Goal: Task Accomplishment & Management: Manage account settings

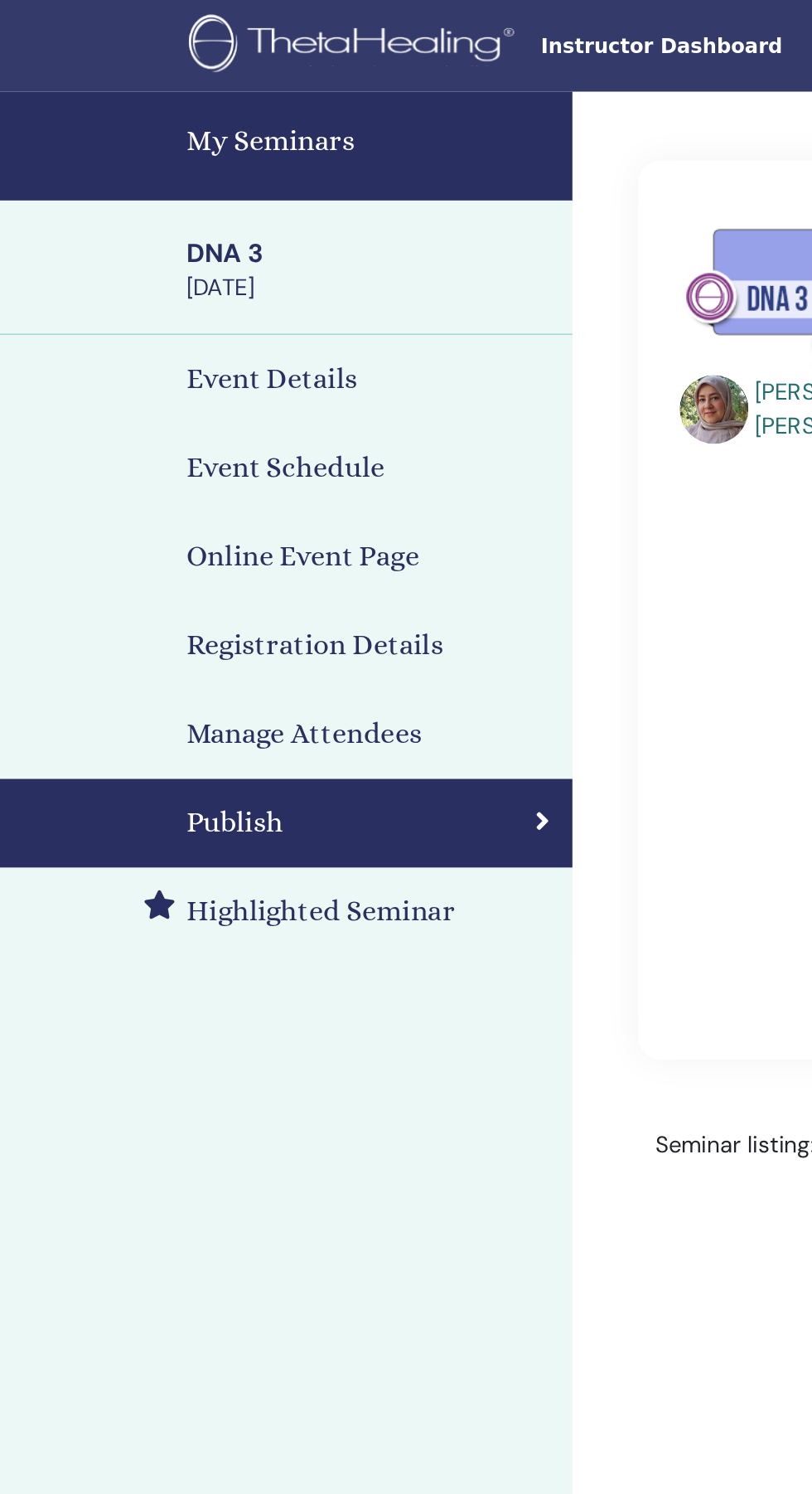
click at [176, 77] on h4 "My Seminars" at bounding box center [214, 82] width 213 height 25
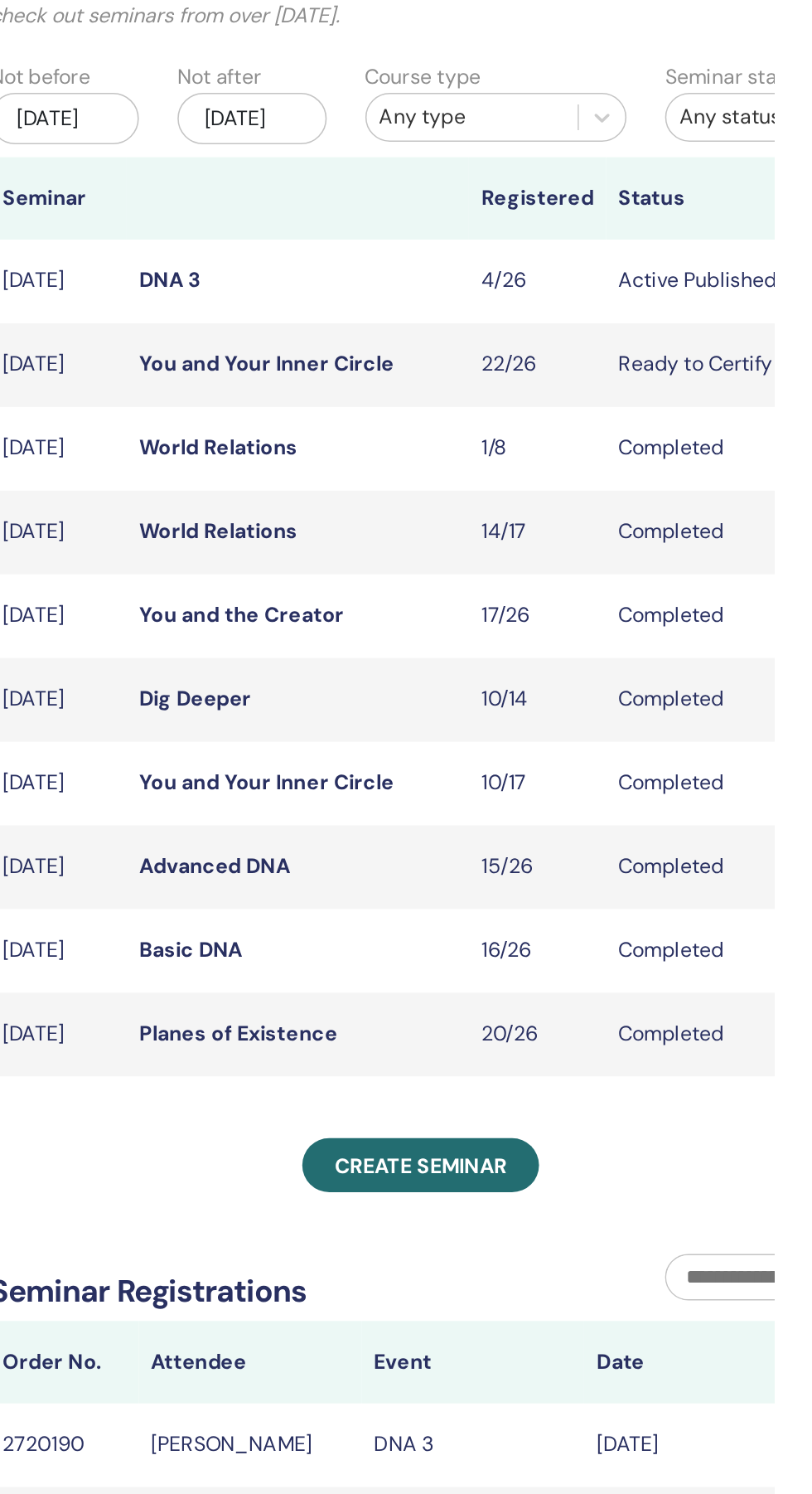
click at [490, 542] on link "You and the Creator" at bounding box center [468, 533] width 131 height 18
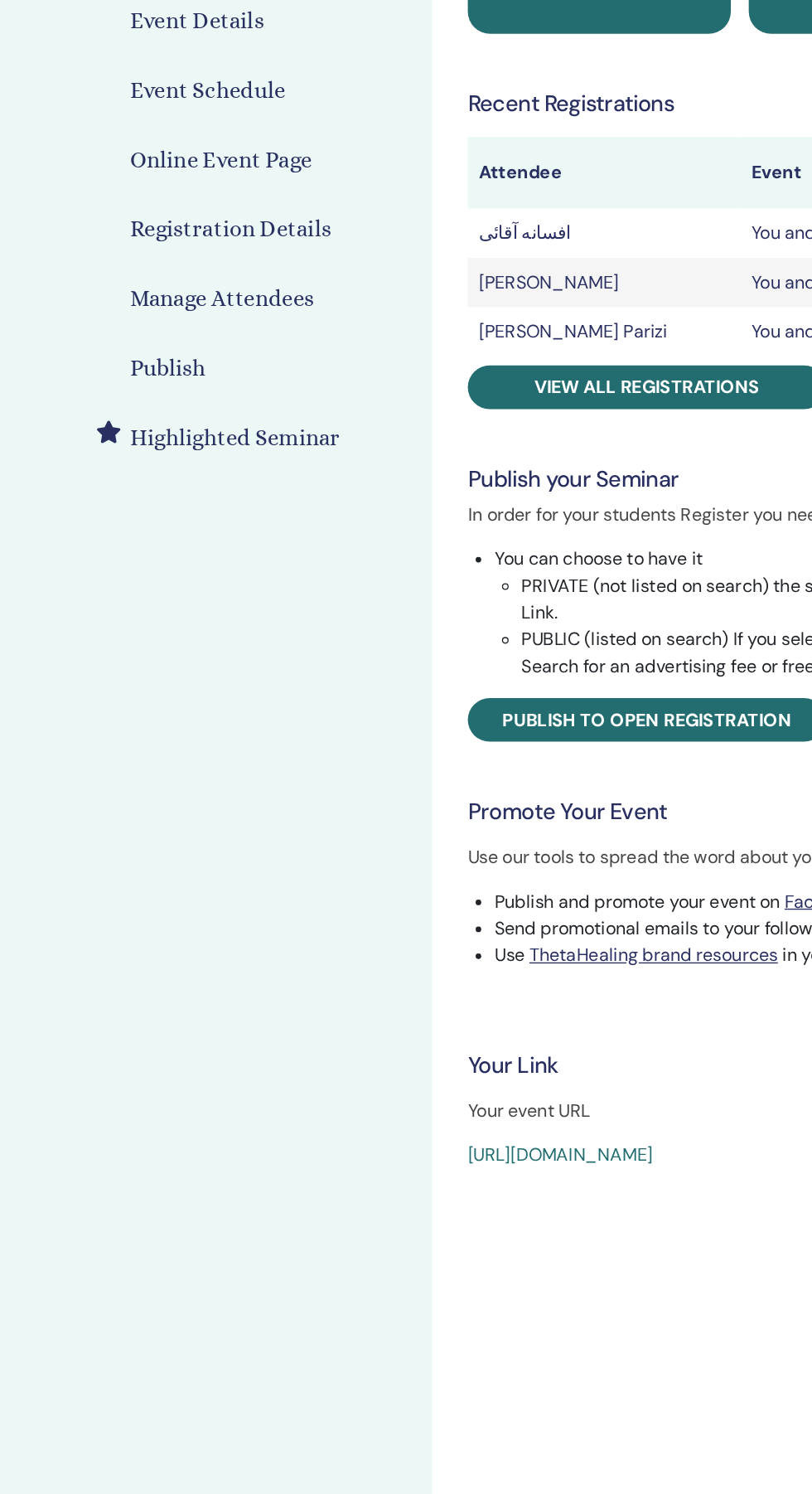
click at [182, 415] on h4 "Manage Attendees" at bounding box center [176, 425] width 136 height 25
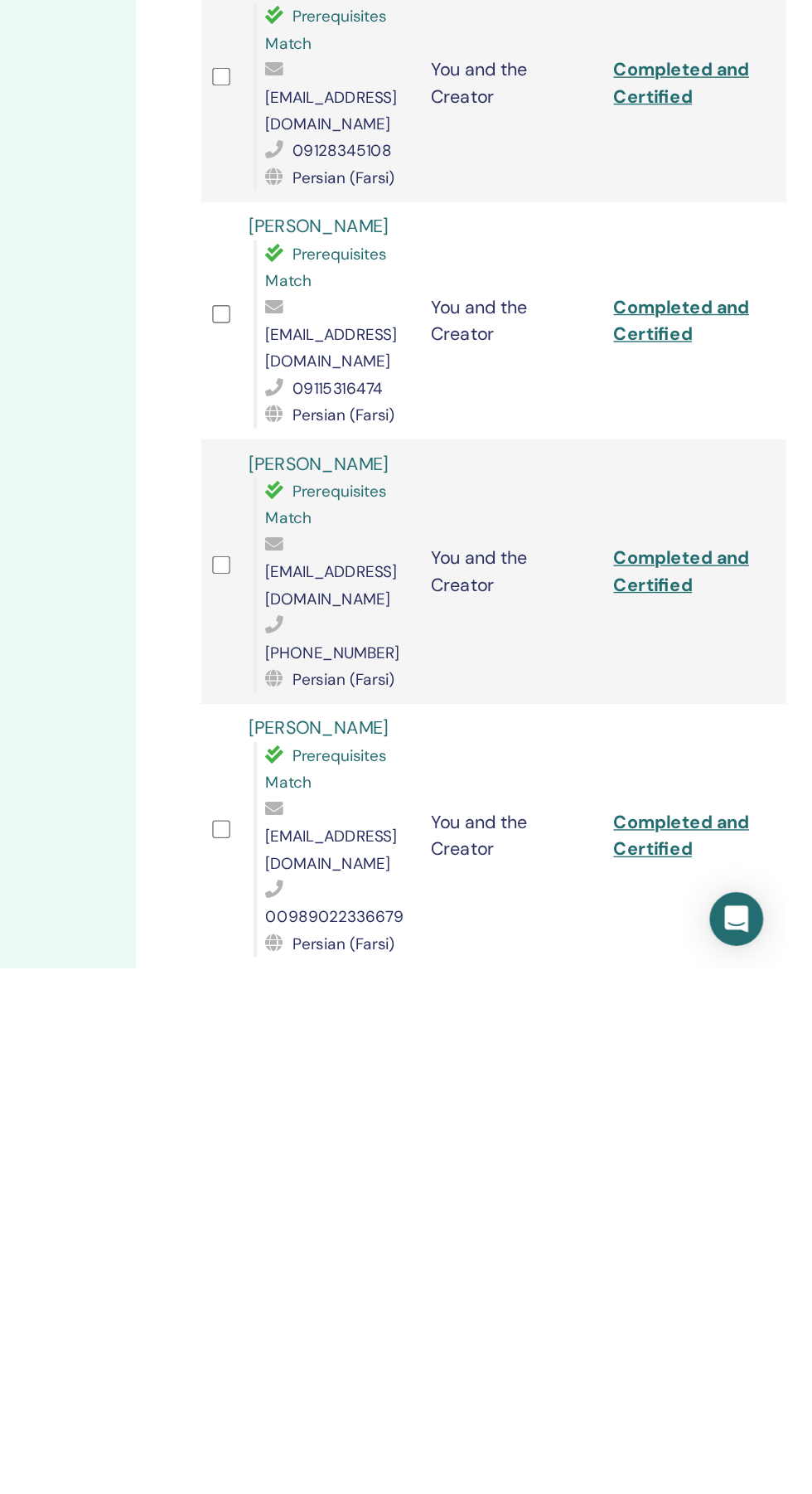
scroll to position [1327, 0]
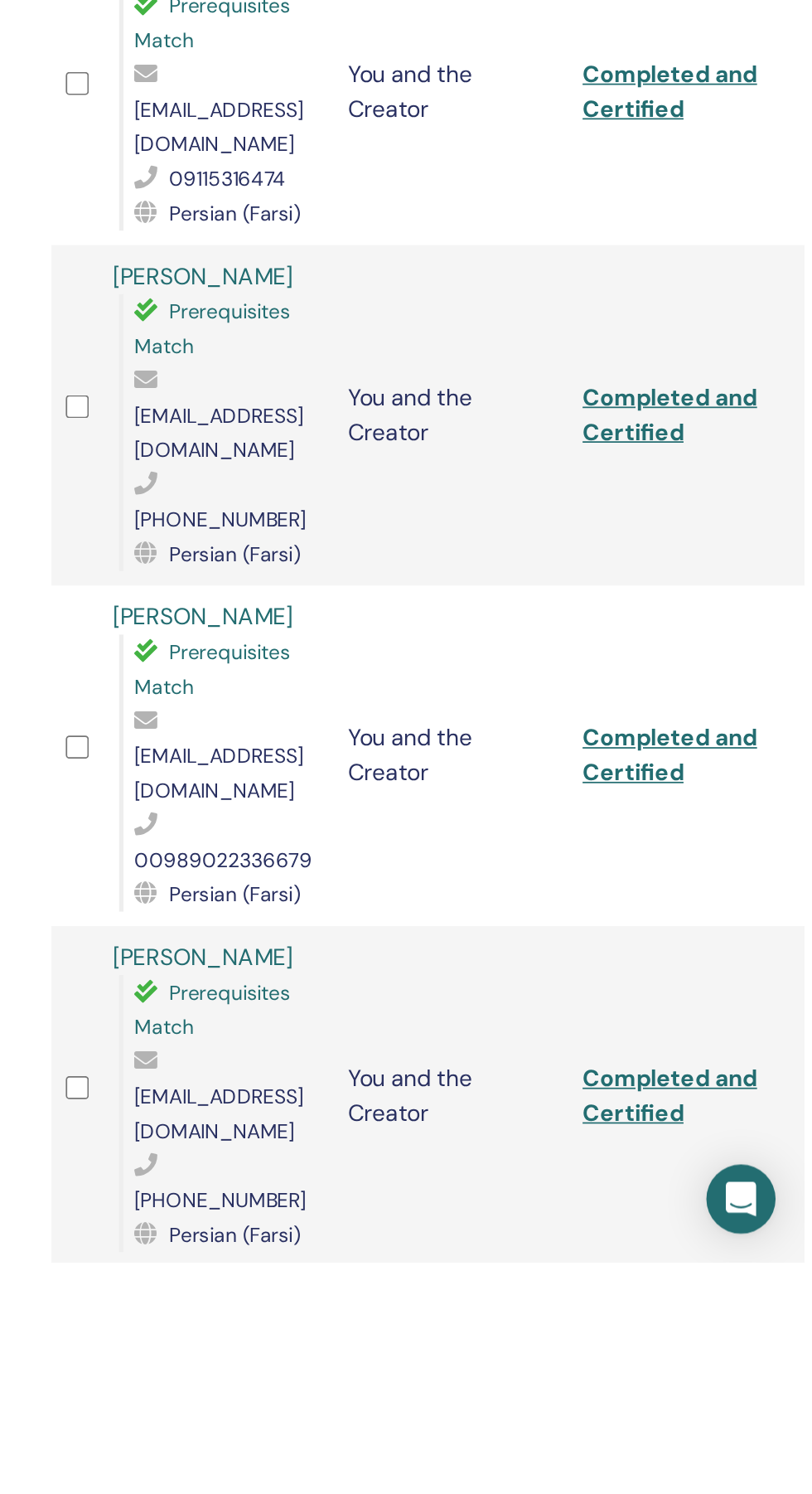
scroll to position [1520, 0]
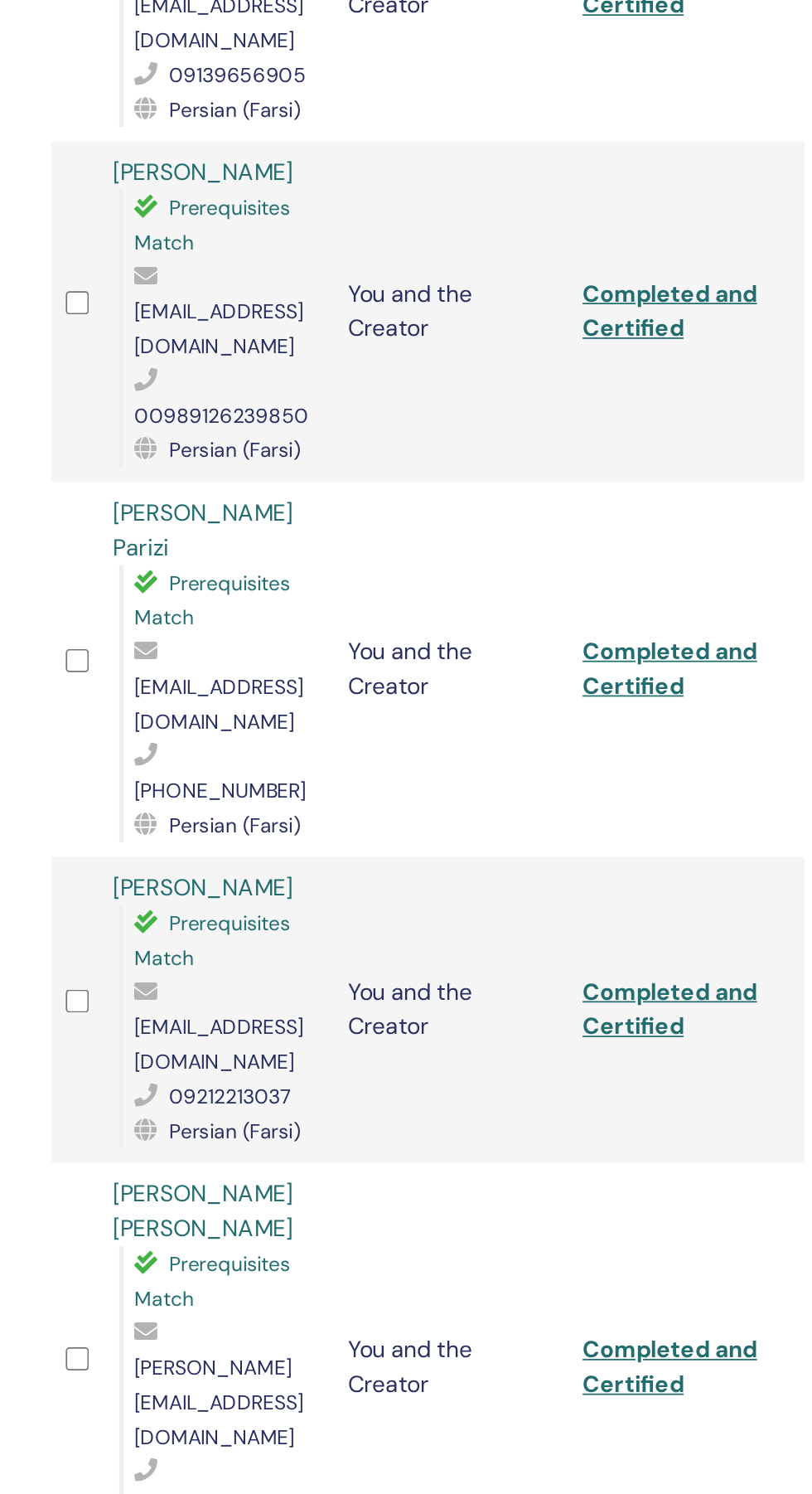
scroll to position [0, 0]
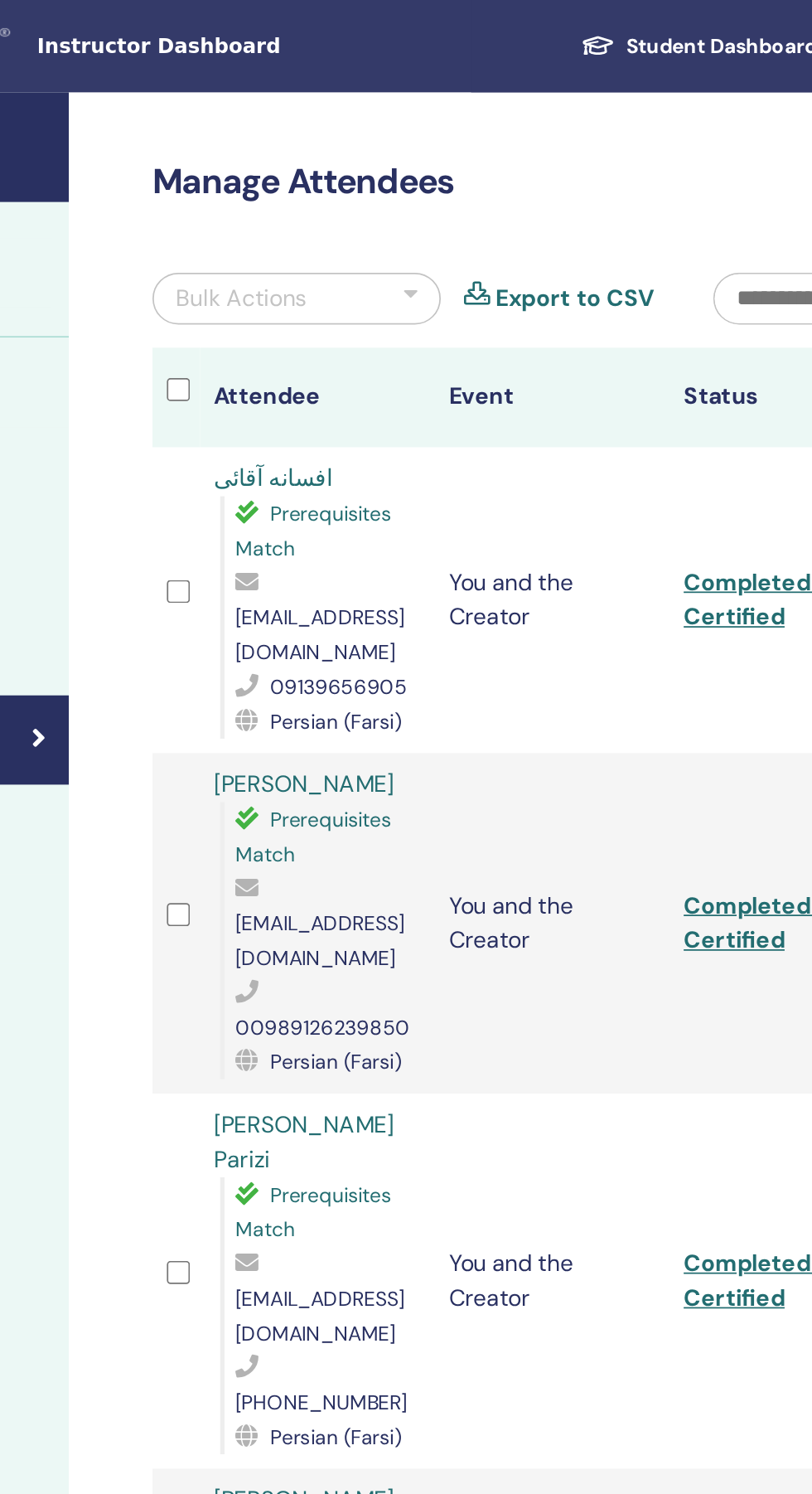
click at [532, 157] on div "Bulk Actions" at bounding box center [462, 172] width 166 height 30
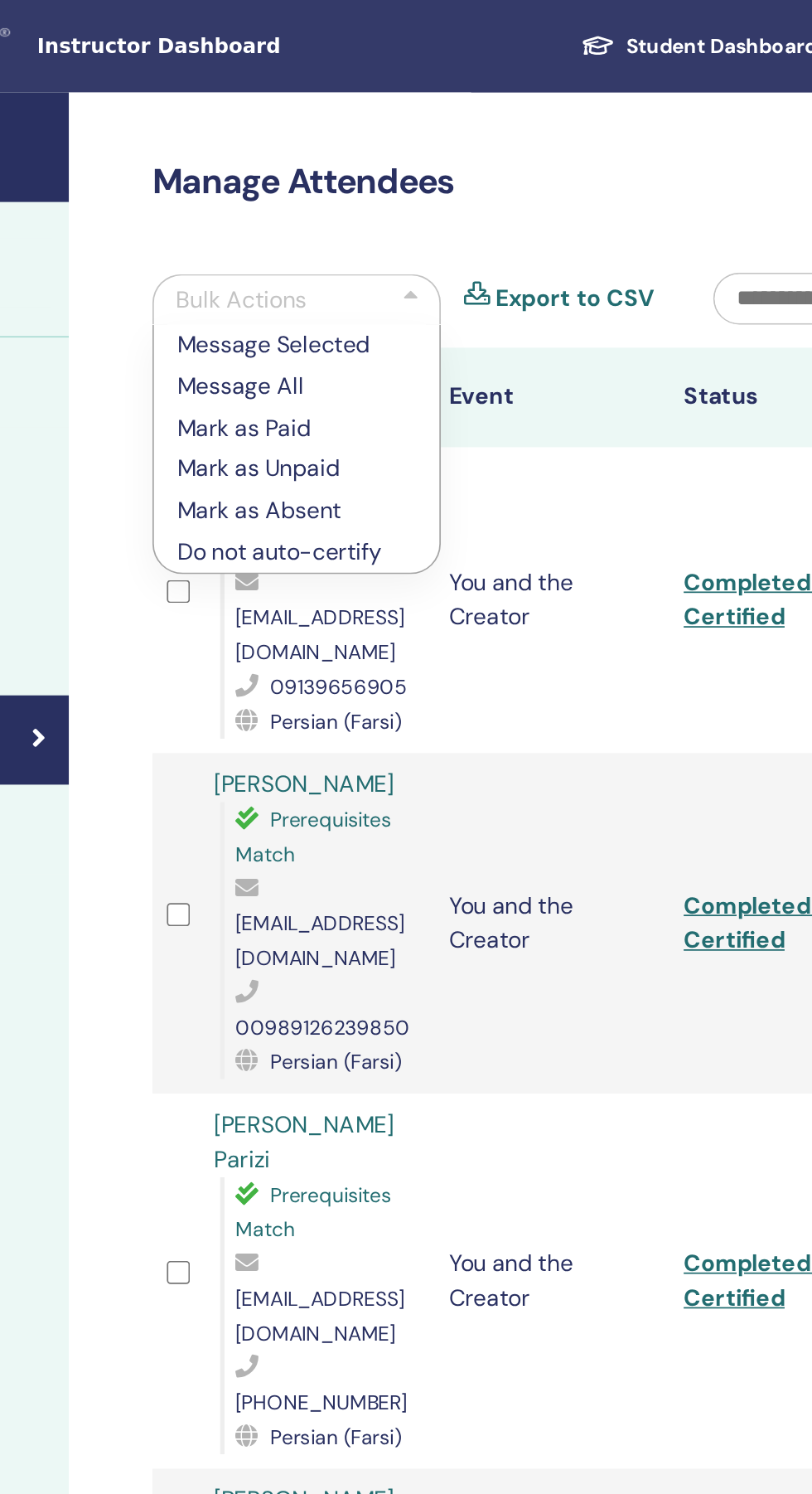
click at [518, 173] on div "Bulk Actions" at bounding box center [462, 172] width 166 height 29
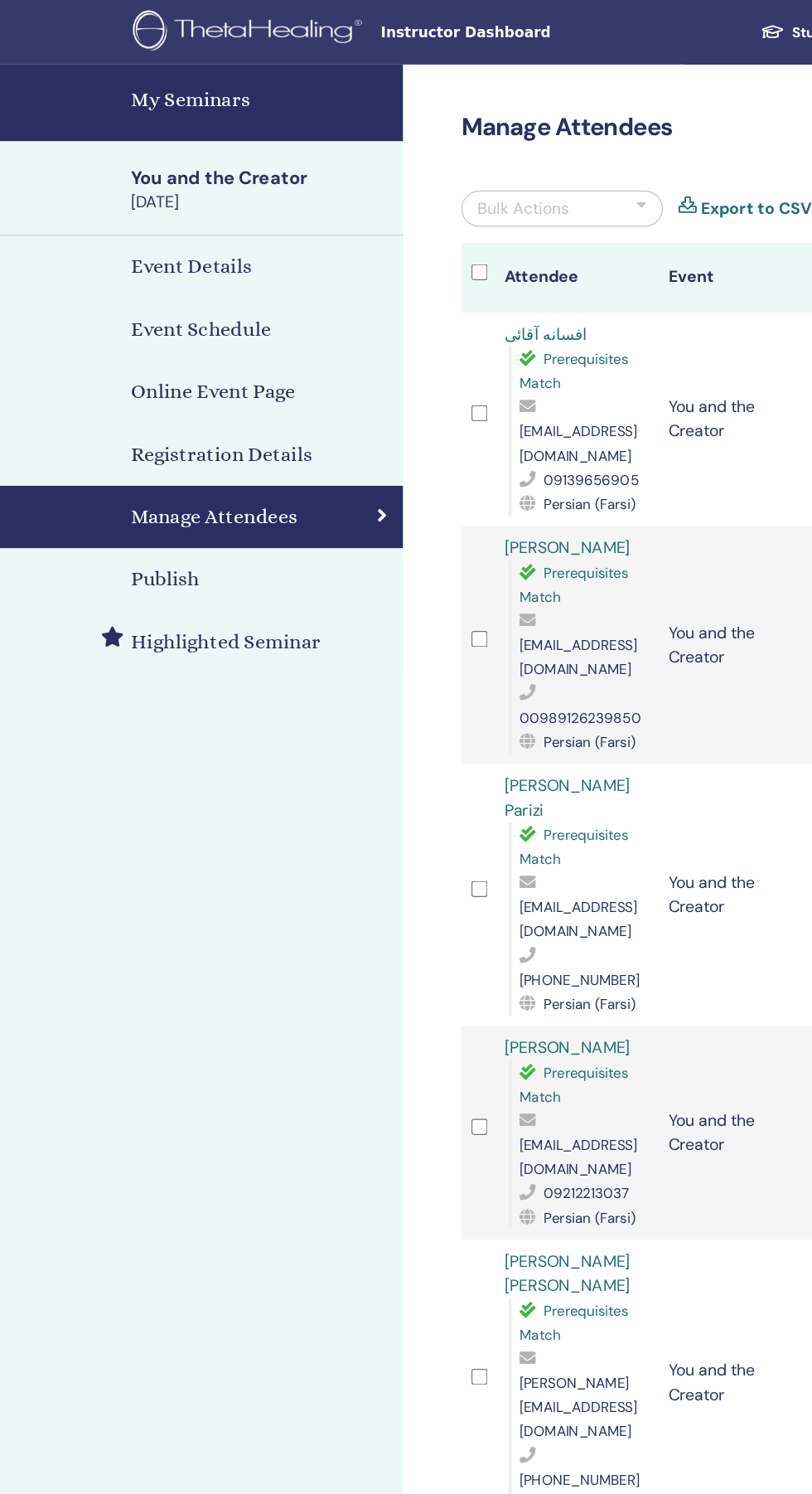
click at [364, 15] on div "Instructor Dashboard Student Dashboard 9+ SB Sharareh Bigdeli My ThetaLearning …" at bounding box center [406, 26] width 713 height 53
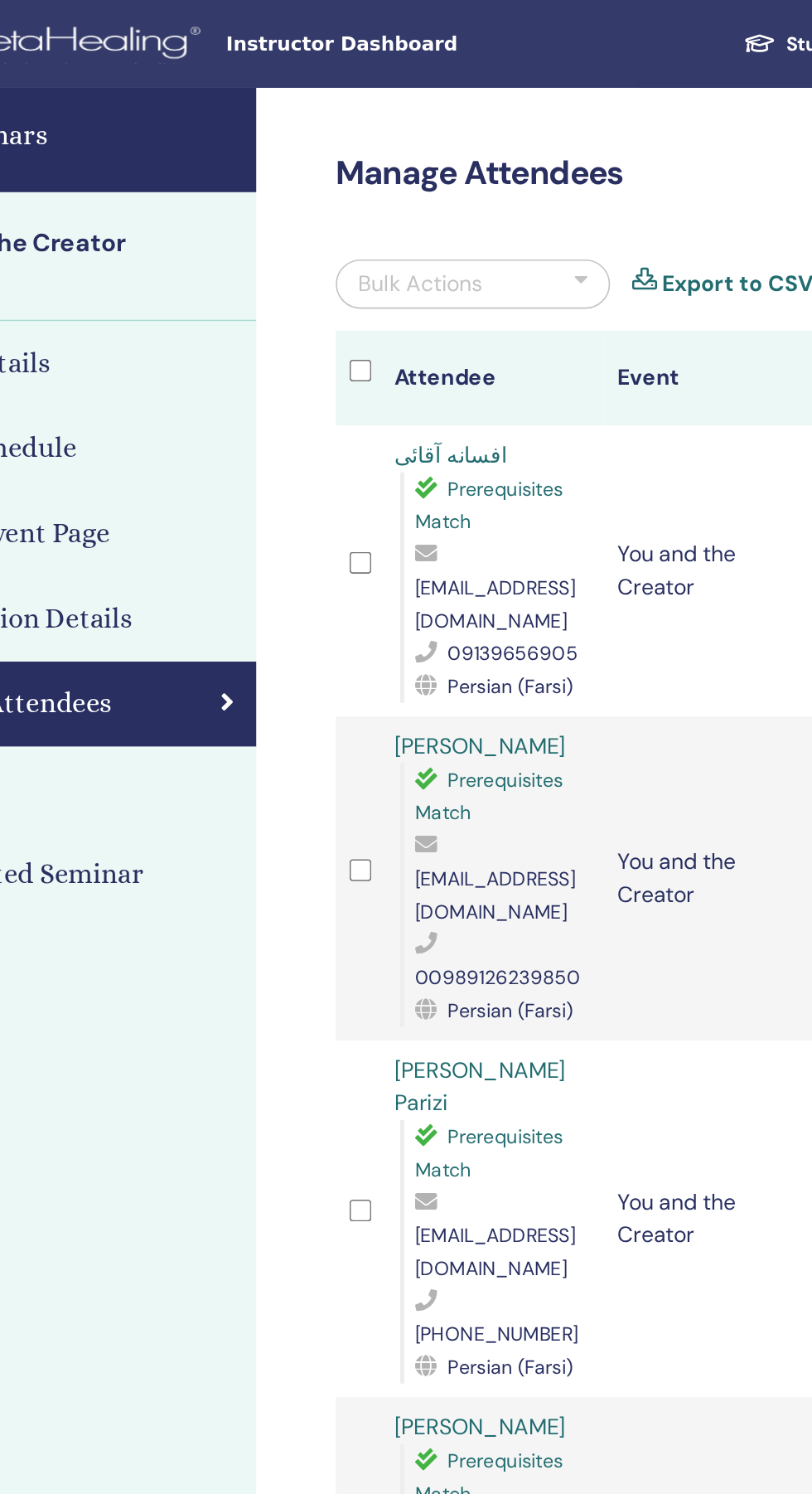
click at [361, 32] on span "Instructor Dashboard" at bounding box center [437, 27] width 249 height 18
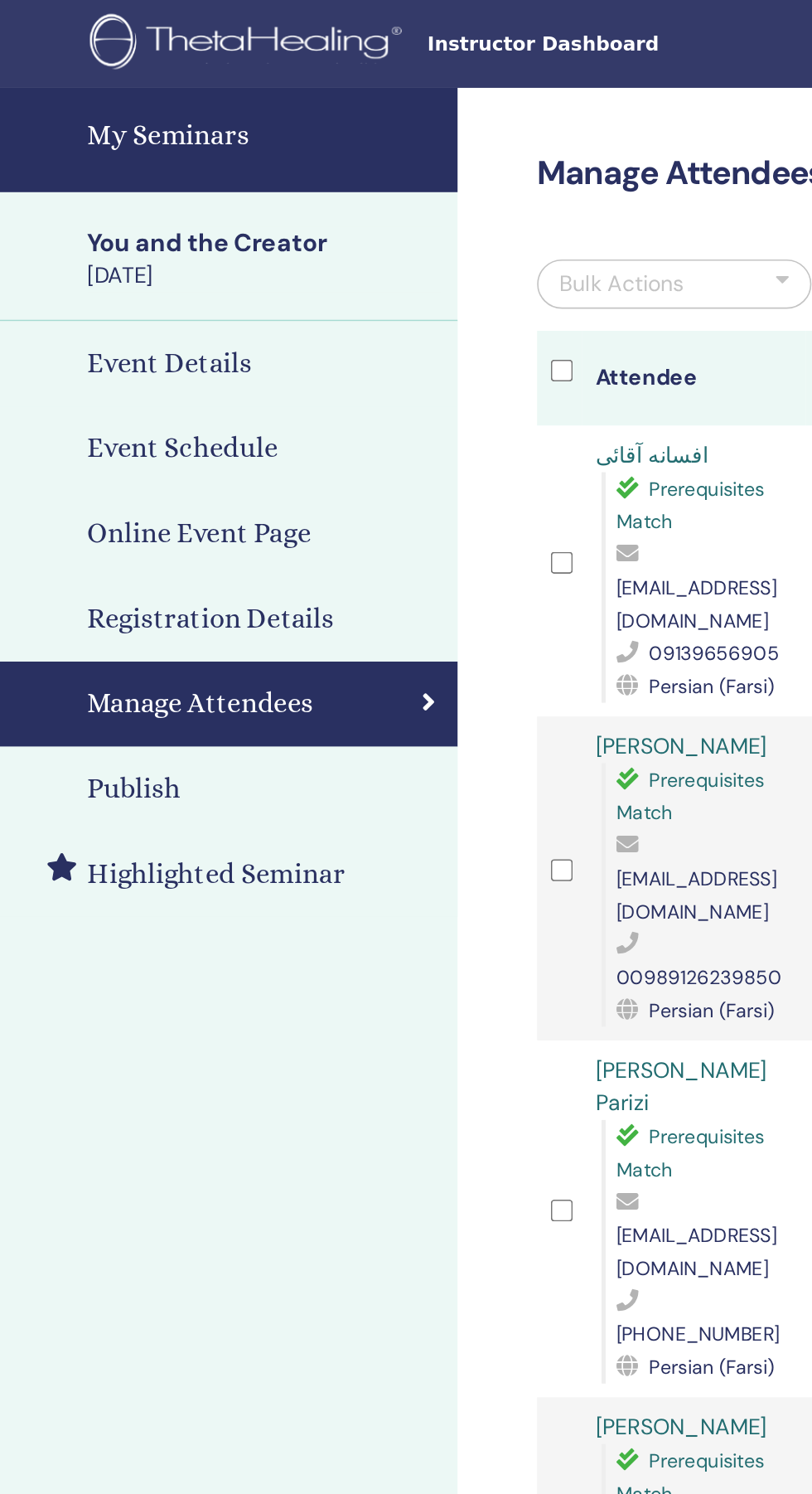
click at [182, 80] on h4 "My Seminars" at bounding box center [214, 82] width 213 height 25
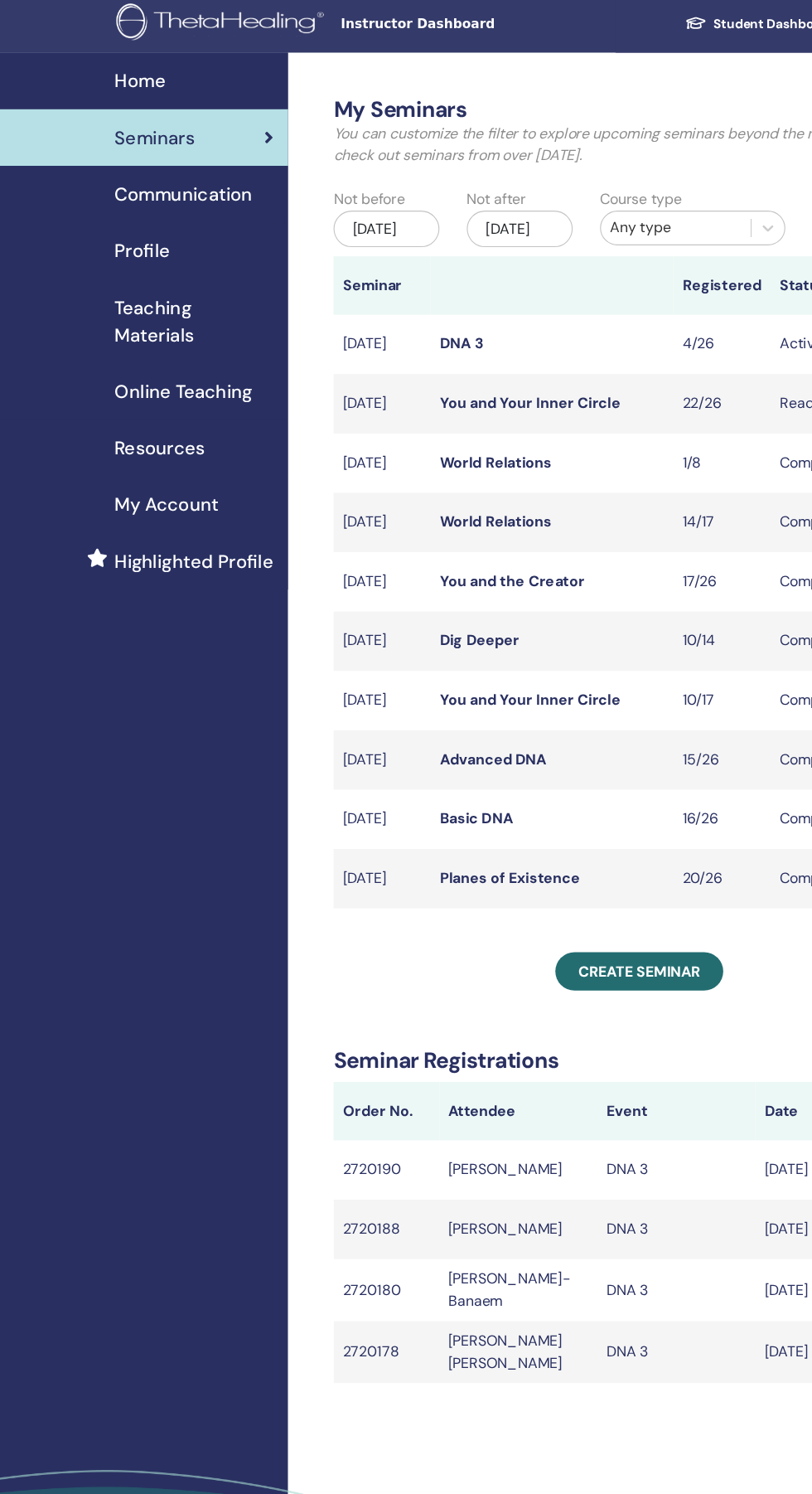
click at [125, 82] on span "Home" at bounding box center [131, 79] width 46 height 25
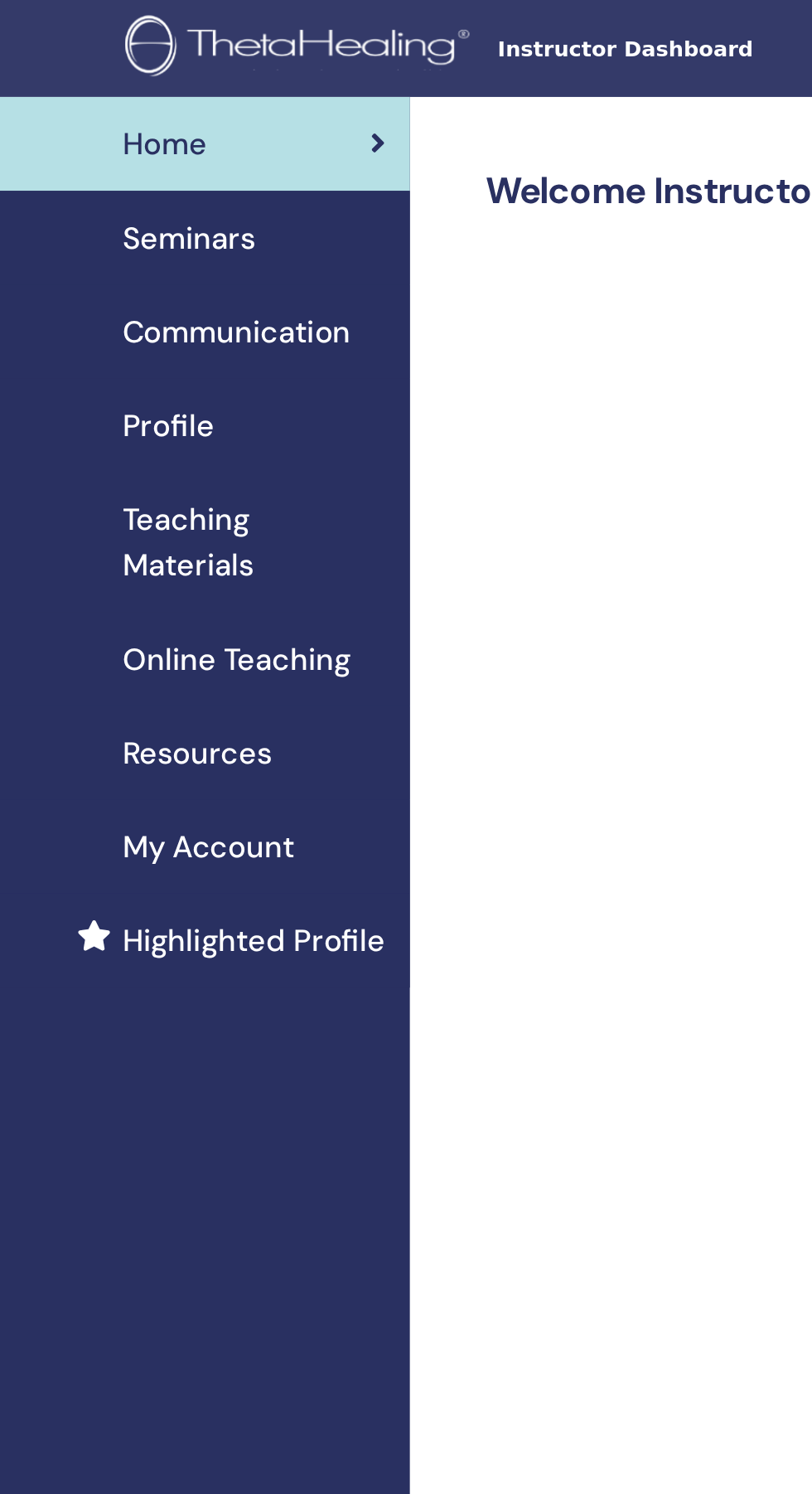
click at [136, 220] on span "Profile" at bounding box center [133, 233] width 50 height 25
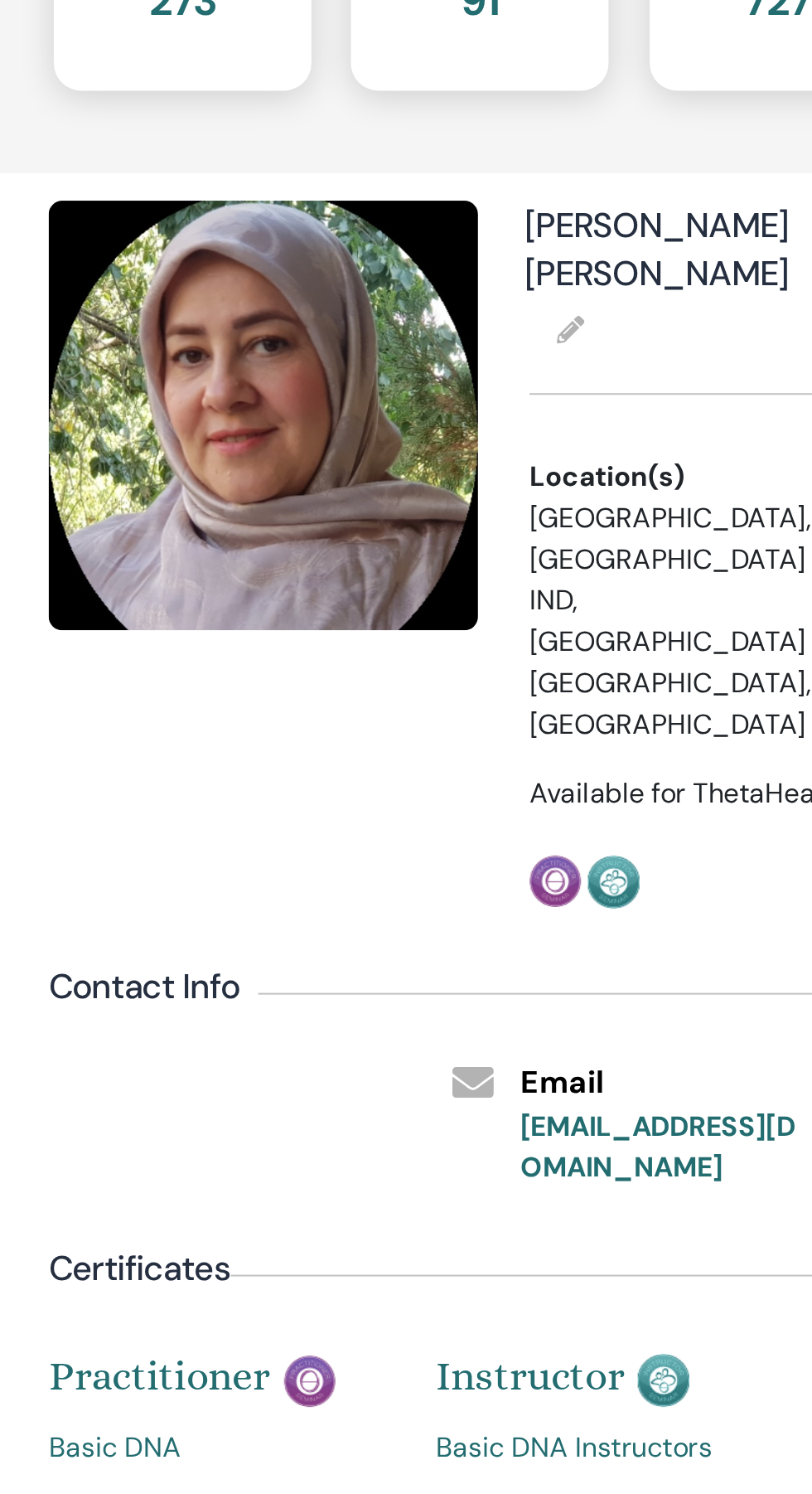
click at [559, 398] on icon at bounding box center [556, 404] width 13 height 13
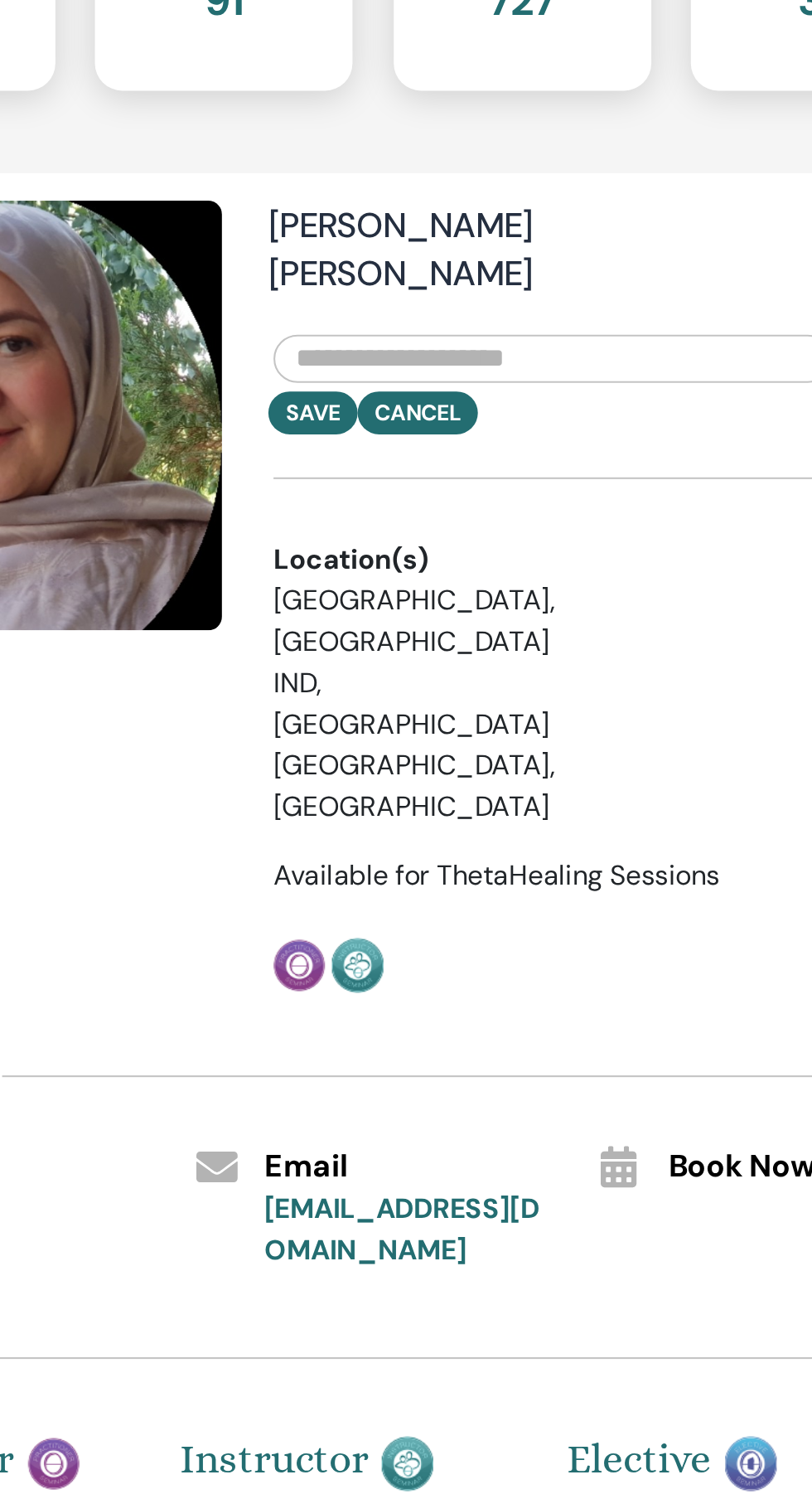
click at [674, 407] on input "text" at bounding box center [671, 419] width 270 height 23
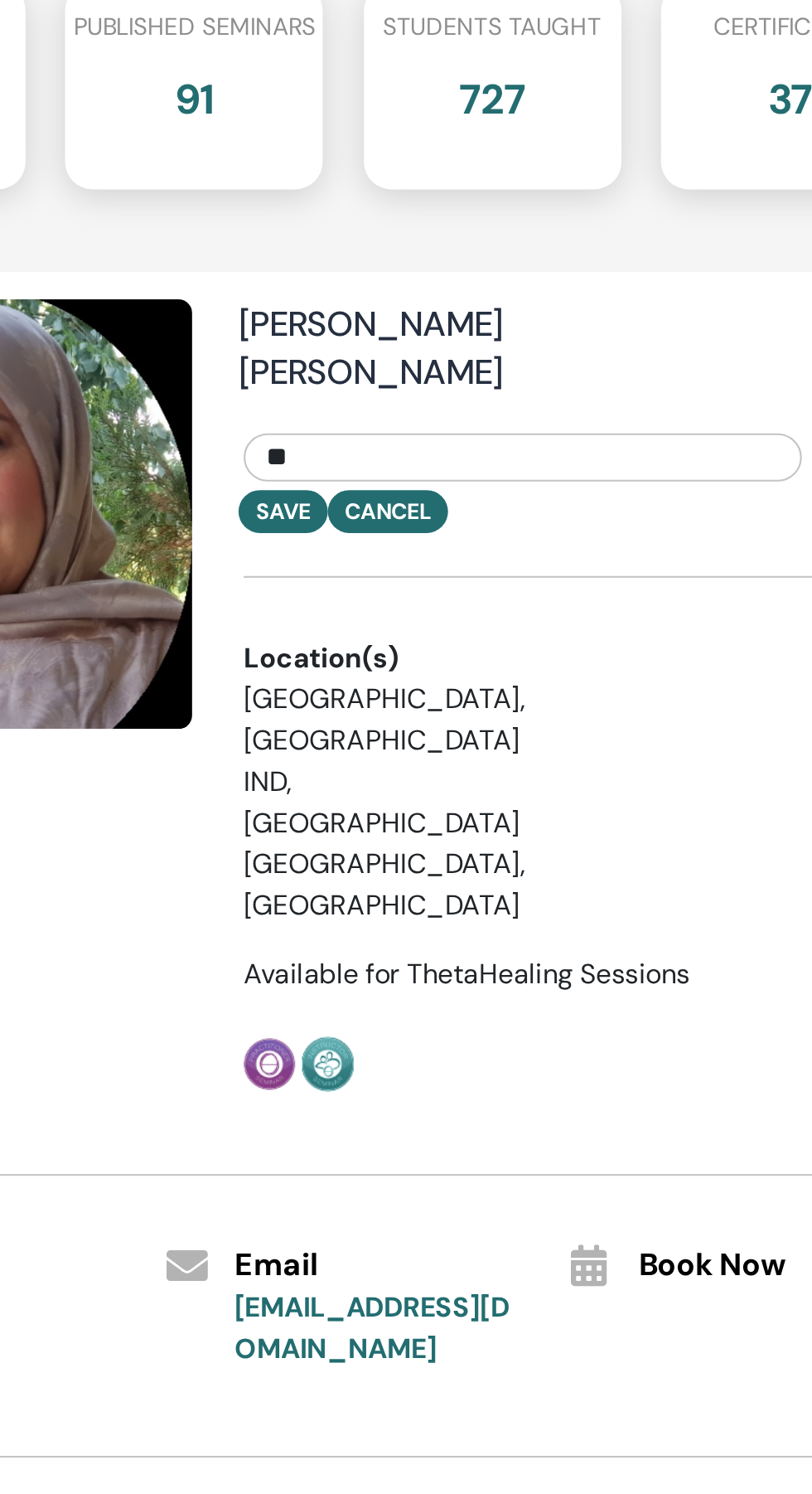
type input "*"
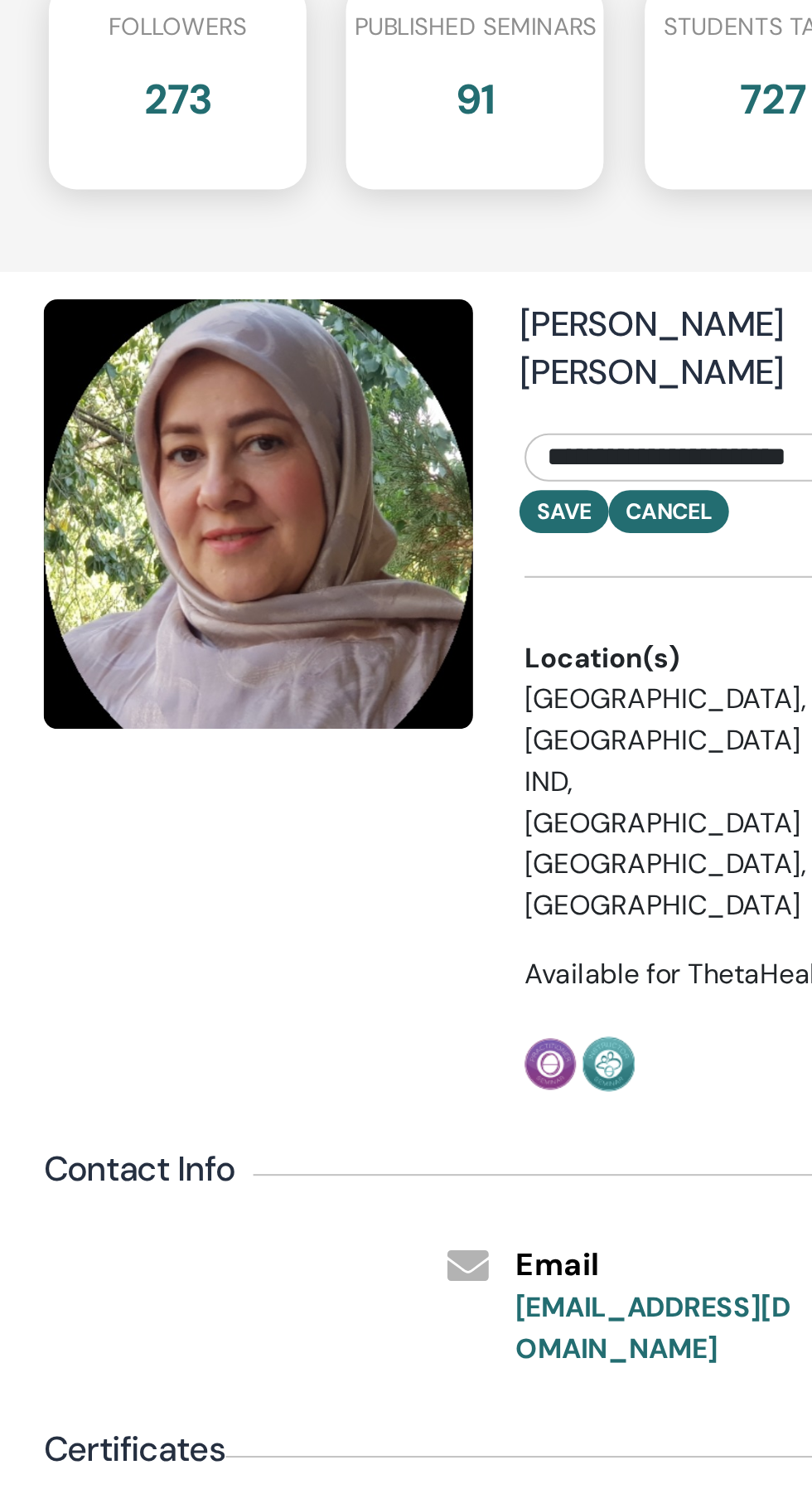
type input "**********"
click at [414, 468] on img at bounding box center [408, 446] width 208 height 208
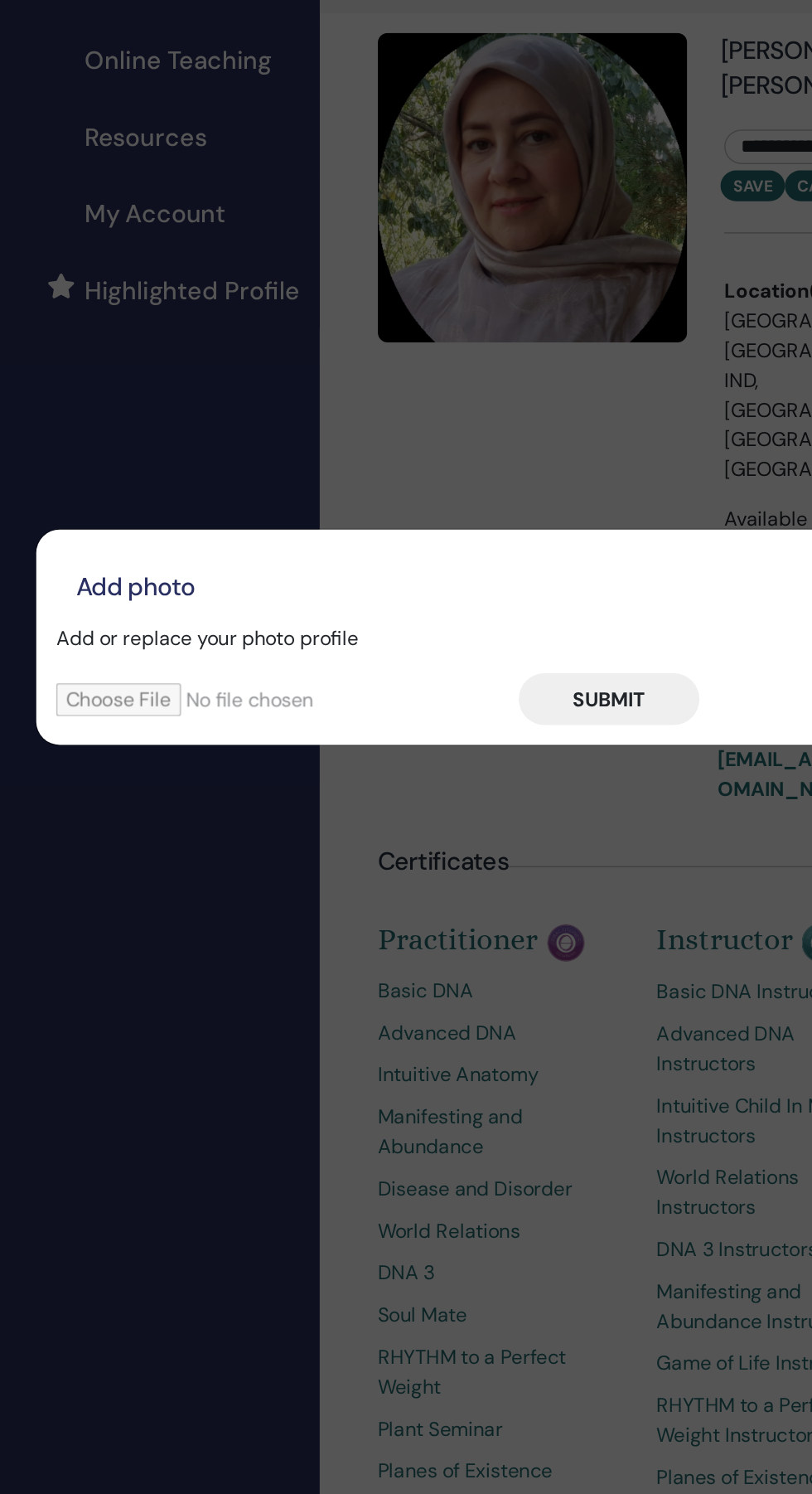
click at [224, 801] on input "file" at bounding box center [244, 789] width 310 height 23
type input "**********"
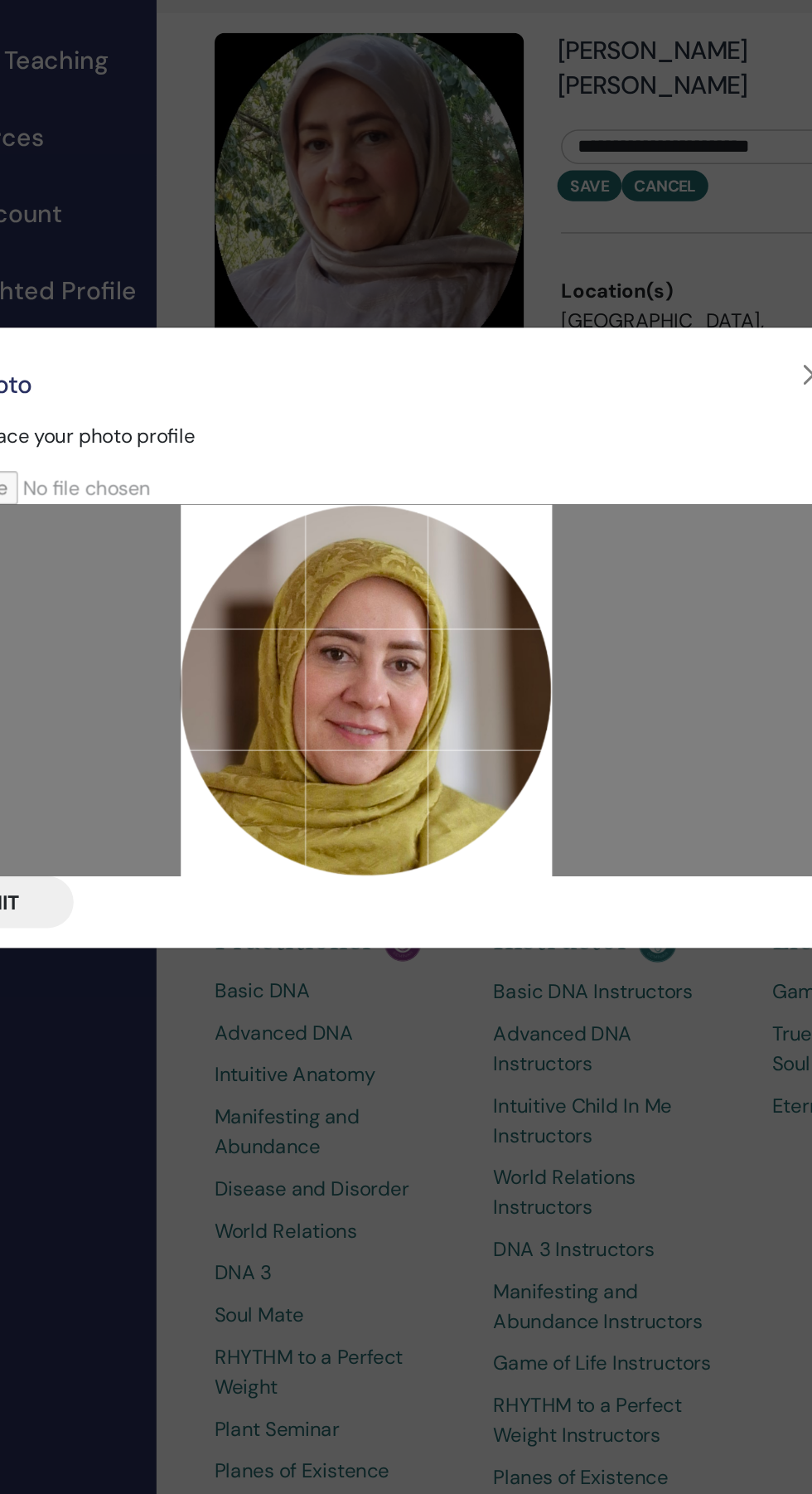
click at [210, 942] on button "Submit" at bounding box center [149, 925] width 121 height 35
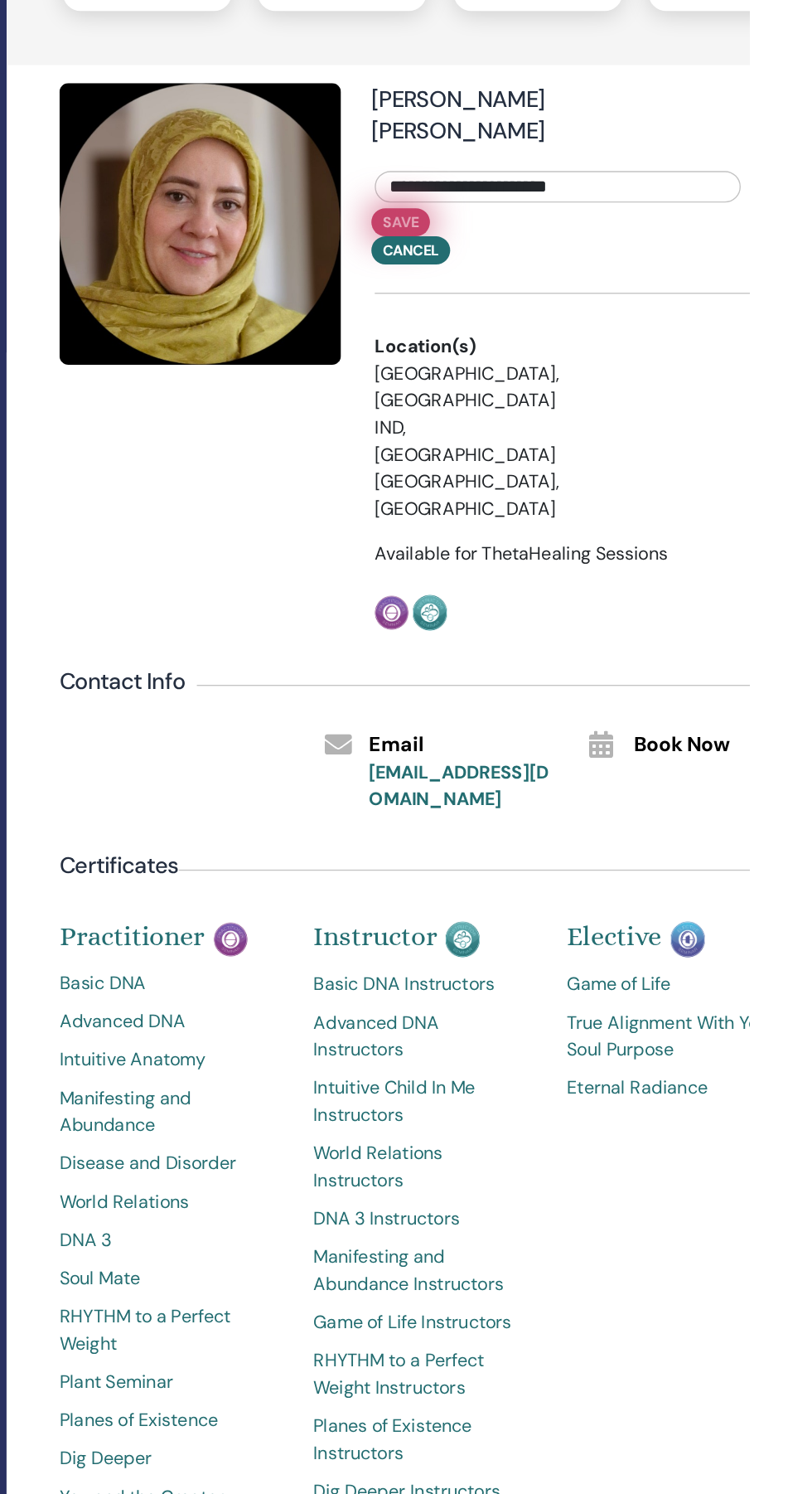
click at [553, 435] on button "Save" at bounding box center [555, 445] width 43 height 21
